Goal: Use online tool/utility: Utilize a website feature to perform a specific function

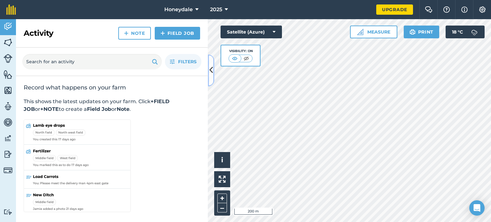
click at [212, 68] on icon at bounding box center [211, 70] width 4 height 11
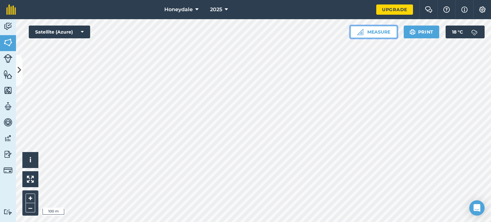
click at [378, 32] on button "Measure" at bounding box center [373, 32] width 47 height 13
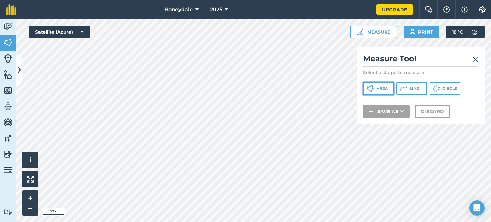
click at [381, 85] on button "Area" at bounding box center [378, 88] width 31 height 13
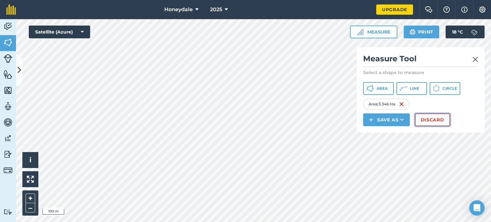
click at [426, 121] on button "Discard" at bounding box center [432, 119] width 35 height 13
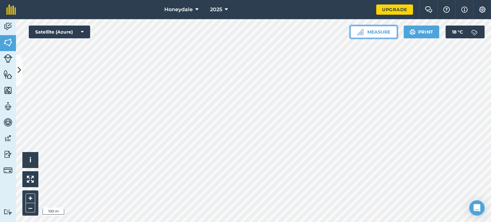
click at [379, 37] on button "Measure" at bounding box center [373, 32] width 47 height 13
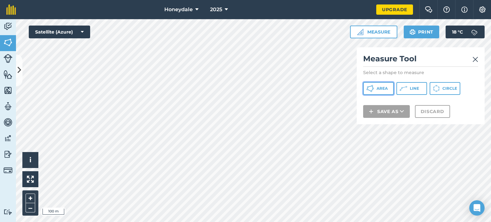
click at [382, 89] on span "Area" at bounding box center [381, 88] width 11 height 5
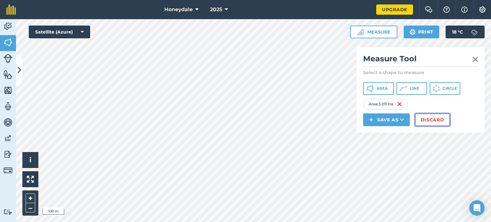
click at [428, 120] on button "Discard" at bounding box center [432, 119] width 35 height 13
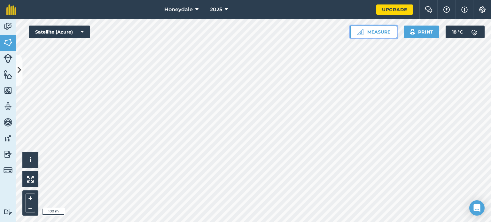
click at [370, 33] on button "Measure" at bounding box center [373, 32] width 47 height 13
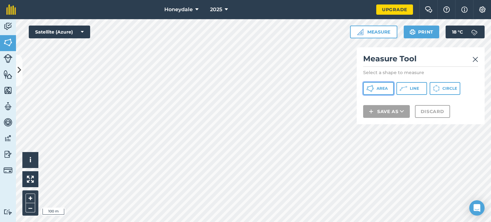
click at [380, 90] on span "Area" at bounding box center [381, 88] width 11 height 5
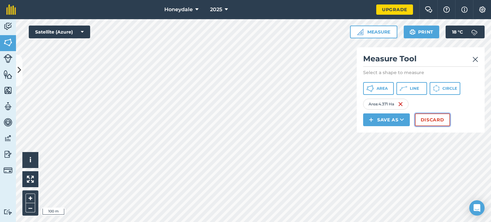
click at [434, 116] on button "Discard" at bounding box center [432, 119] width 35 height 13
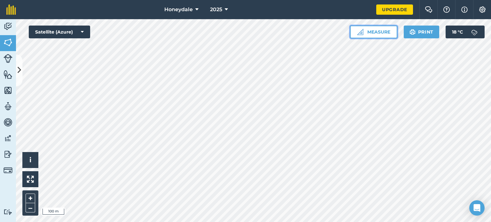
click at [378, 31] on button "Measure" at bounding box center [373, 32] width 47 height 13
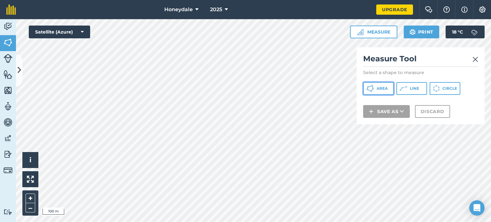
click at [381, 88] on span "Area" at bounding box center [381, 88] width 11 height 5
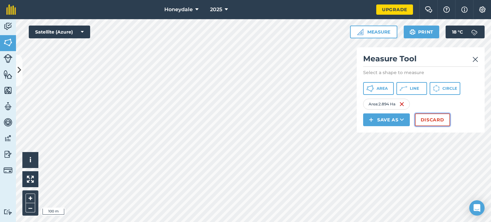
click at [431, 118] on button "Discard" at bounding box center [432, 119] width 35 height 13
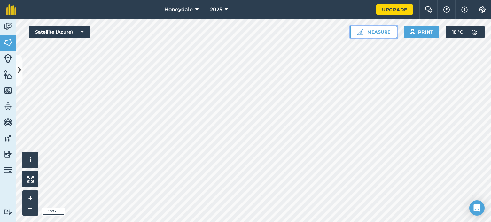
click at [381, 33] on button "Measure" at bounding box center [373, 32] width 47 height 13
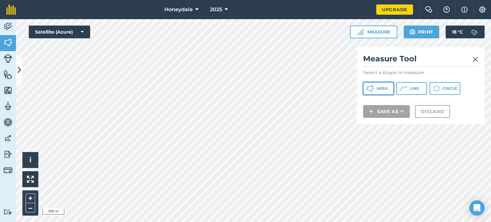
click at [378, 90] on span "Area" at bounding box center [381, 88] width 11 height 5
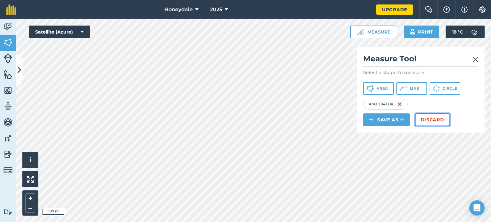
click at [433, 120] on button "Discard" at bounding box center [432, 119] width 35 height 13
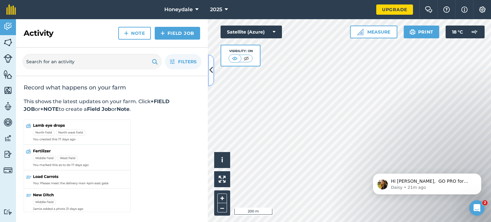
click at [212, 73] on icon at bounding box center [211, 70] width 4 height 11
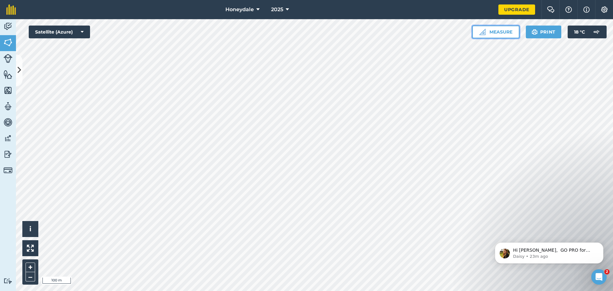
click at [490, 33] on button "Measure" at bounding box center [495, 32] width 47 height 13
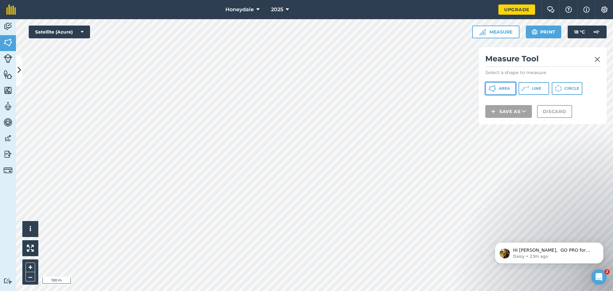
click at [490, 87] on span "Area" at bounding box center [504, 88] width 11 height 5
click at [490, 117] on button "Discard" at bounding box center [554, 119] width 35 height 13
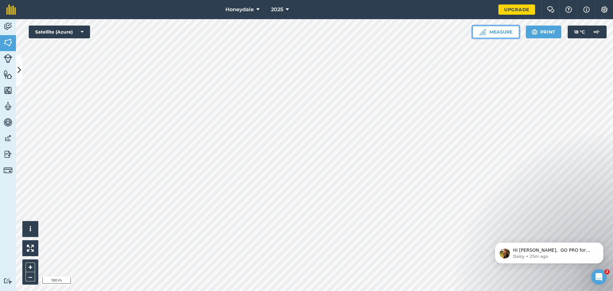
click at [490, 34] on button "Measure" at bounding box center [495, 32] width 47 height 13
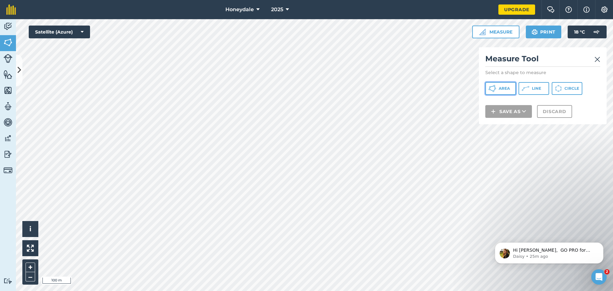
click at [490, 89] on span "Area" at bounding box center [504, 88] width 11 height 5
click at [490, 87] on icon at bounding box center [494, 87] width 1 height 2
click at [490, 119] on button "Discard" at bounding box center [554, 119] width 35 height 13
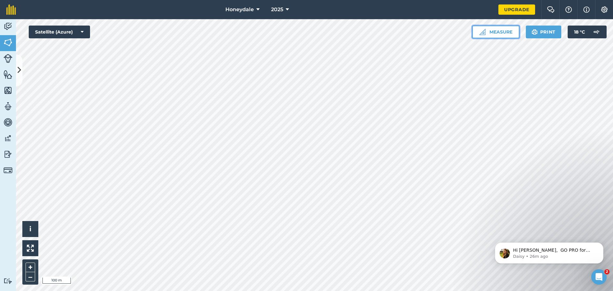
click at [490, 32] on button "Measure" at bounding box center [495, 32] width 47 height 13
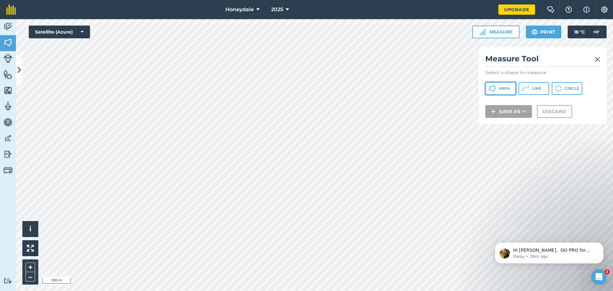
click at [490, 87] on icon at bounding box center [493, 89] width 8 height 8
click at [489, 88] on icon at bounding box center [493, 89] width 8 height 8
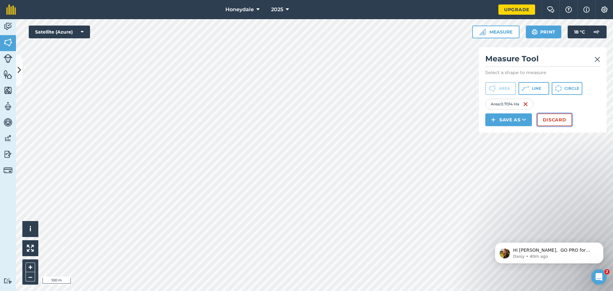
click at [490, 115] on button "Discard" at bounding box center [554, 119] width 35 height 13
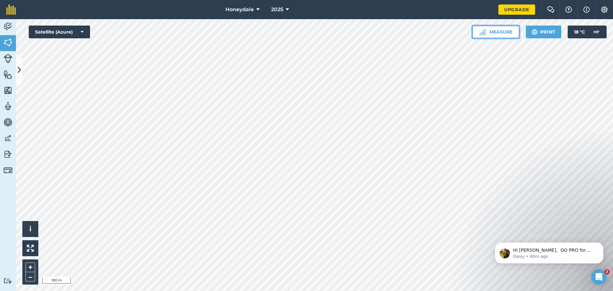
click at [487, 32] on button "Measure" at bounding box center [495, 32] width 47 height 13
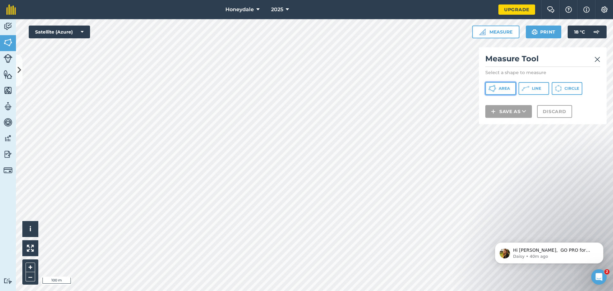
click at [490, 86] on span "Area" at bounding box center [504, 88] width 11 height 5
click at [490, 118] on button "Discard" at bounding box center [554, 119] width 35 height 13
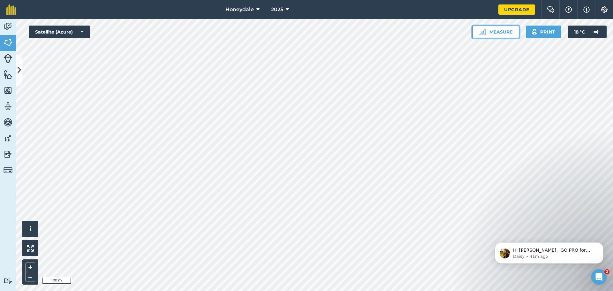
click at [490, 30] on button "Measure" at bounding box center [495, 32] width 47 height 13
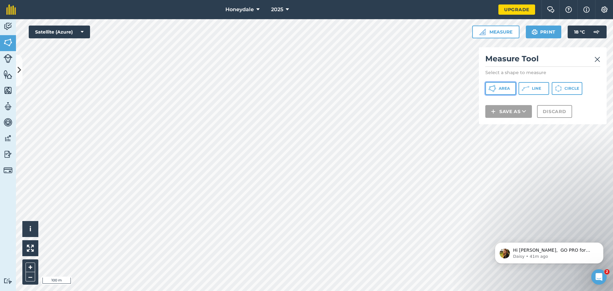
click at [490, 86] on button "Area" at bounding box center [500, 88] width 31 height 13
click at [490, 88] on span "Area" at bounding box center [504, 88] width 11 height 5
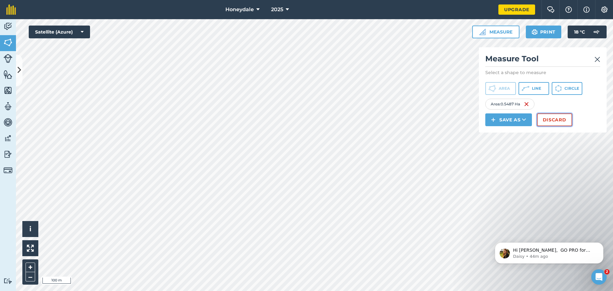
click at [490, 124] on button "Discard" at bounding box center [554, 119] width 35 height 13
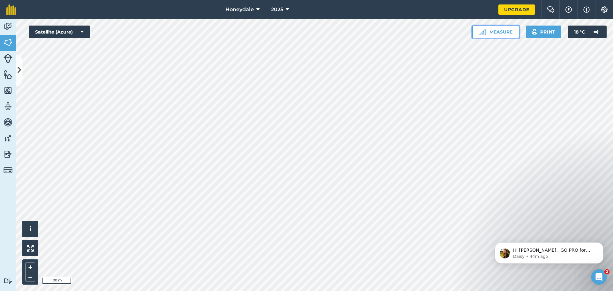
click at [490, 34] on button "Measure" at bounding box center [495, 32] width 47 height 13
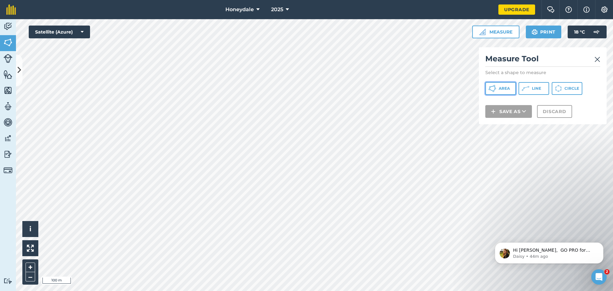
click at [490, 87] on span "Area" at bounding box center [504, 88] width 11 height 5
click at [490, 87] on button "Area" at bounding box center [500, 88] width 31 height 13
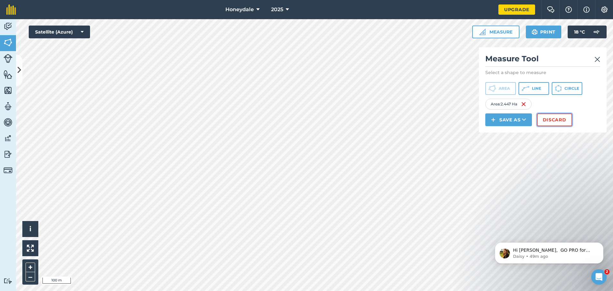
click at [490, 122] on button "Discard" at bounding box center [554, 119] width 35 height 13
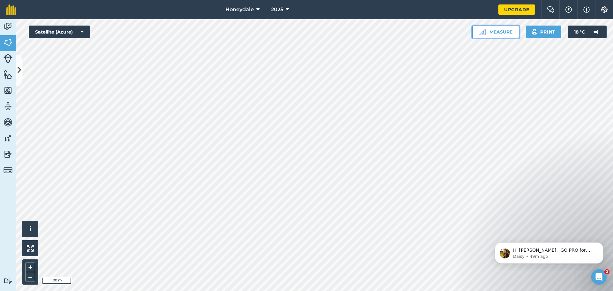
click at [490, 32] on button "Measure" at bounding box center [495, 32] width 47 height 13
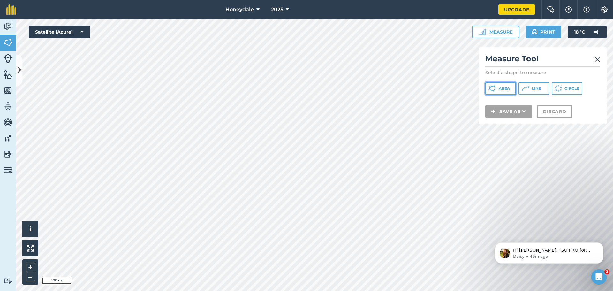
click at [490, 86] on span "Area" at bounding box center [504, 88] width 11 height 5
click at [490, 90] on span "Area" at bounding box center [504, 88] width 11 height 5
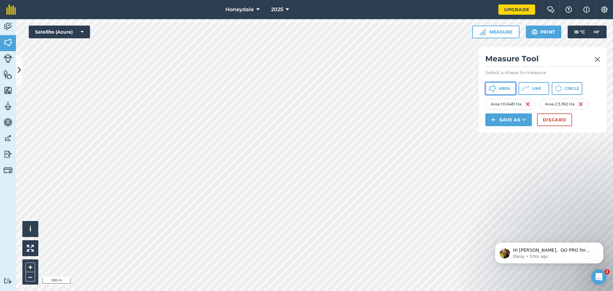
click at [490, 88] on span "Area" at bounding box center [504, 88] width 11 height 5
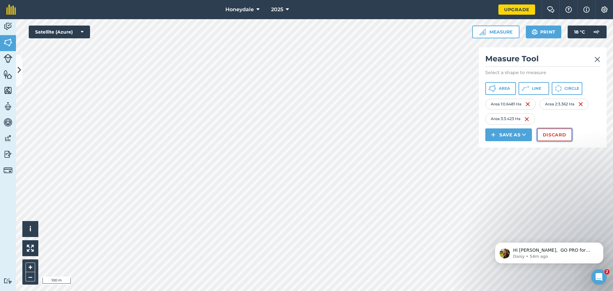
click at [490, 135] on button "Discard" at bounding box center [554, 134] width 35 height 13
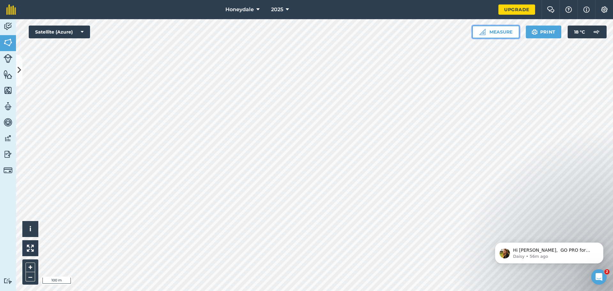
click at [490, 32] on button "Measure" at bounding box center [495, 32] width 47 height 13
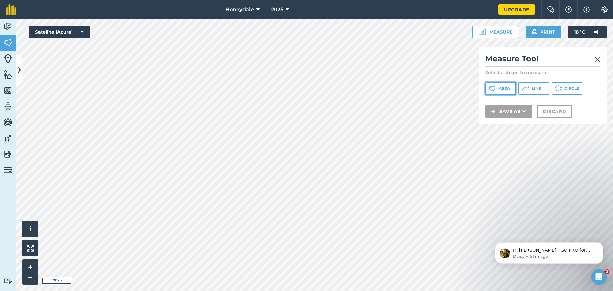
click at [490, 90] on span "Area" at bounding box center [504, 88] width 11 height 5
click at [490, 87] on button "Area" at bounding box center [500, 88] width 31 height 13
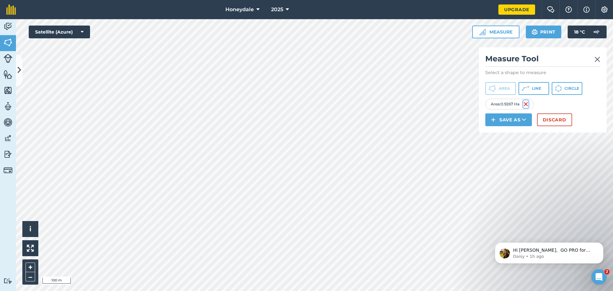
click at [490, 104] on img at bounding box center [526, 104] width 5 height 8
click at [490, 88] on span "Area" at bounding box center [504, 88] width 11 height 5
click at [490, 118] on button "Discard" at bounding box center [554, 119] width 35 height 13
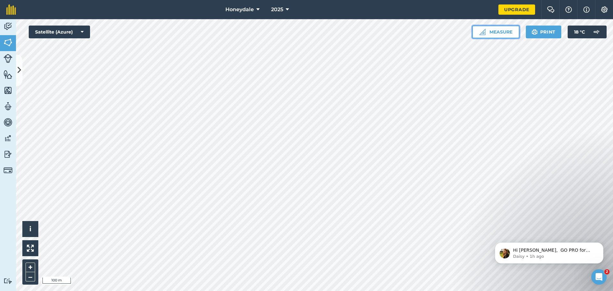
click at [490, 31] on button "Measure" at bounding box center [495, 32] width 47 height 13
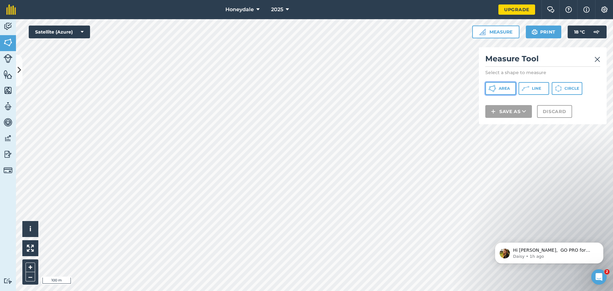
click at [490, 87] on span "Area" at bounding box center [504, 88] width 11 height 5
click at [490, 118] on button "Discard" at bounding box center [554, 119] width 35 height 13
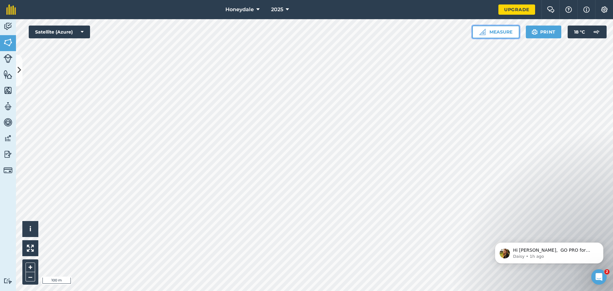
click at [490, 32] on button "Measure" at bounding box center [495, 32] width 47 height 13
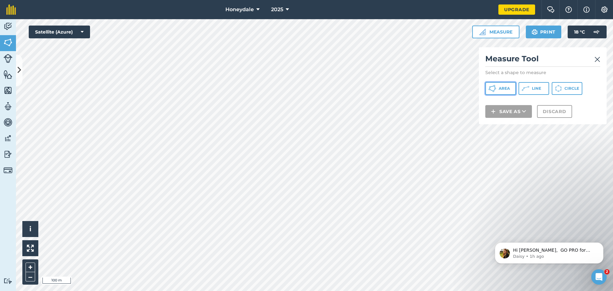
click at [490, 89] on span "Area" at bounding box center [504, 88] width 11 height 5
click at [490, 120] on button "Discard" at bounding box center [554, 119] width 35 height 13
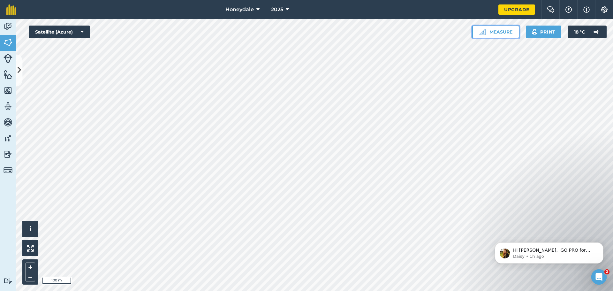
click at [490, 32] on button "Measure" at bounding box center [495, 32] width 47 height 13
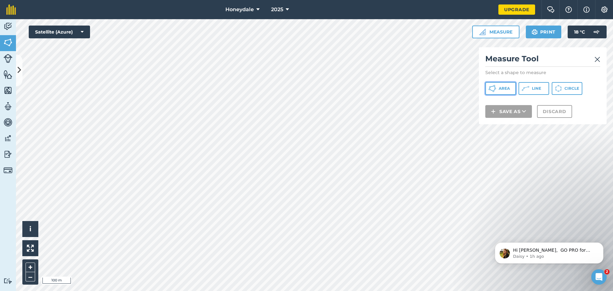
click at [490, 94] on button "Area" at bounding box center [500, 88] width 31 height 13
